Goal: Check status: Check status

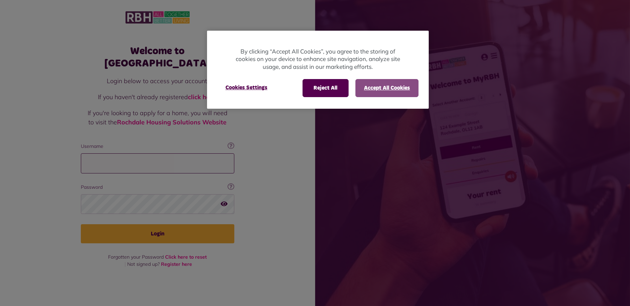
type input "**********"
click at [364, 87] on button "Accept All Cookies" at bounding box center [386, 88] width 63 height 18
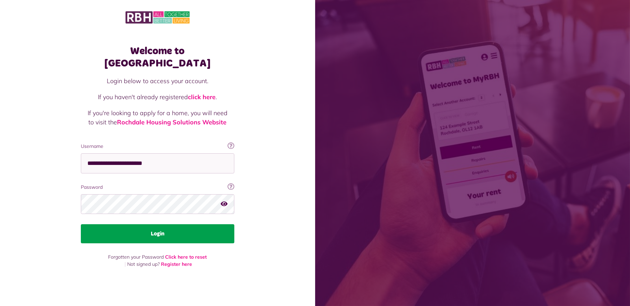
click at [174, 226] on button "Login" at bounding box center [157, 233] width 153 height 19
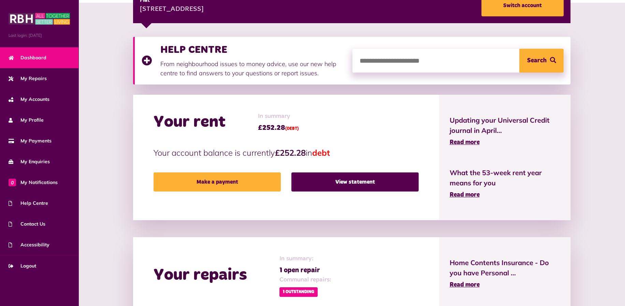
scroll to position [227, 0]
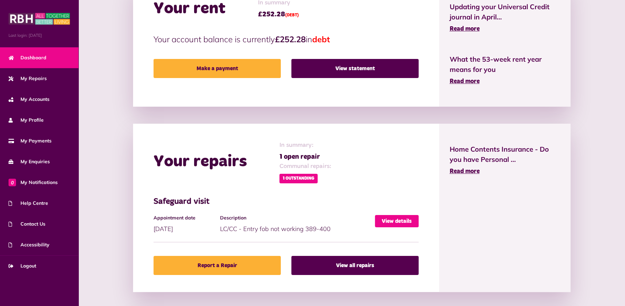
click at [391, 216] on link "View details" at bounding box center [397, 221] width 44 height 12
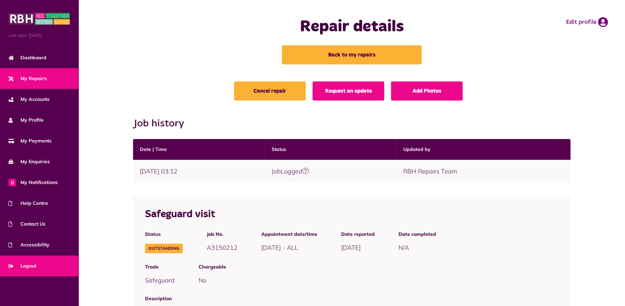
click at [31, 268] on span "Logout" at bounding box center [23, 266] width 28 height 7
